Goal: Task Accomplishment & Management: Use online tool/utility

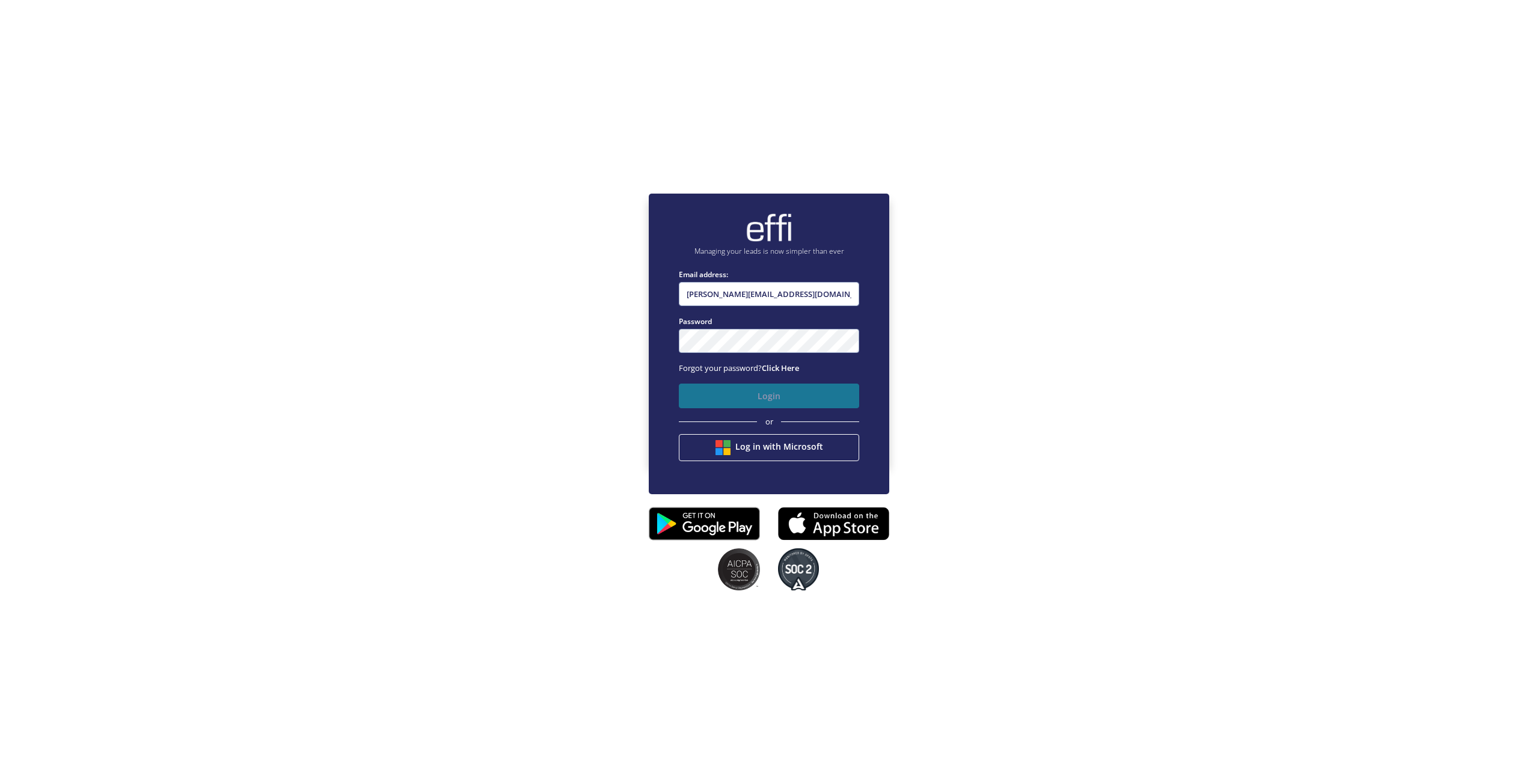
click at [733, 397] on button "Login" at bounding box center [769, 396] width 180 height 25
